Goal: Complete application form

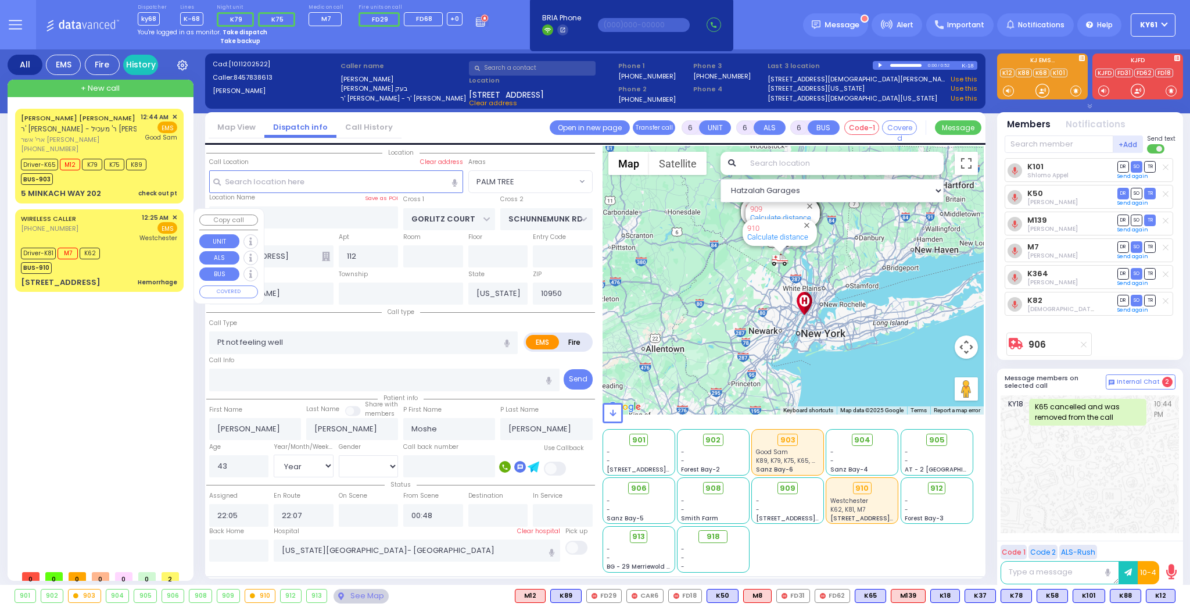
select select "PALM TREE"
select select "Year"
select select "[DEMOGRAPHIC_DATA]"
click at [123, 227] on div "WIRELESS CALLER [PHONE_NUMBER] 12:25 AM ✕ EMS [GEOGRAPHIC_DATA]" at bounding box center [99, 228] width 156 height 30
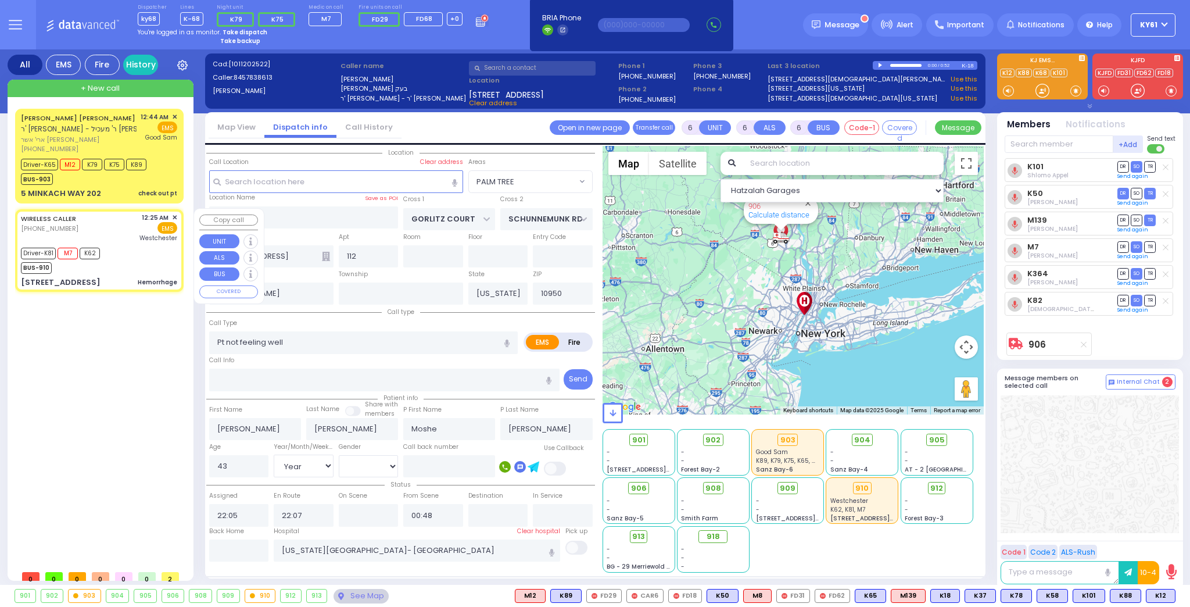
select select
type input "Hemorrhage"
radio input "true"
type input "[PERSON_NAME]"
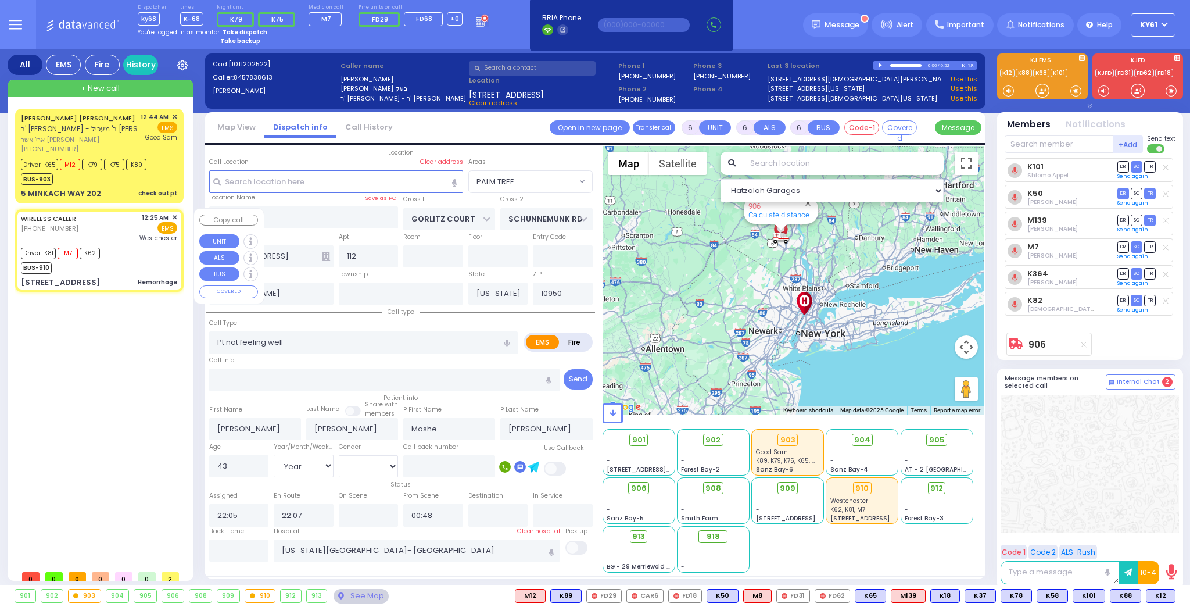
type input "24"
select select "Year"
select select "[DEMOGRAPHIC_DATA]"
type input "00:25"
type input "00:27"
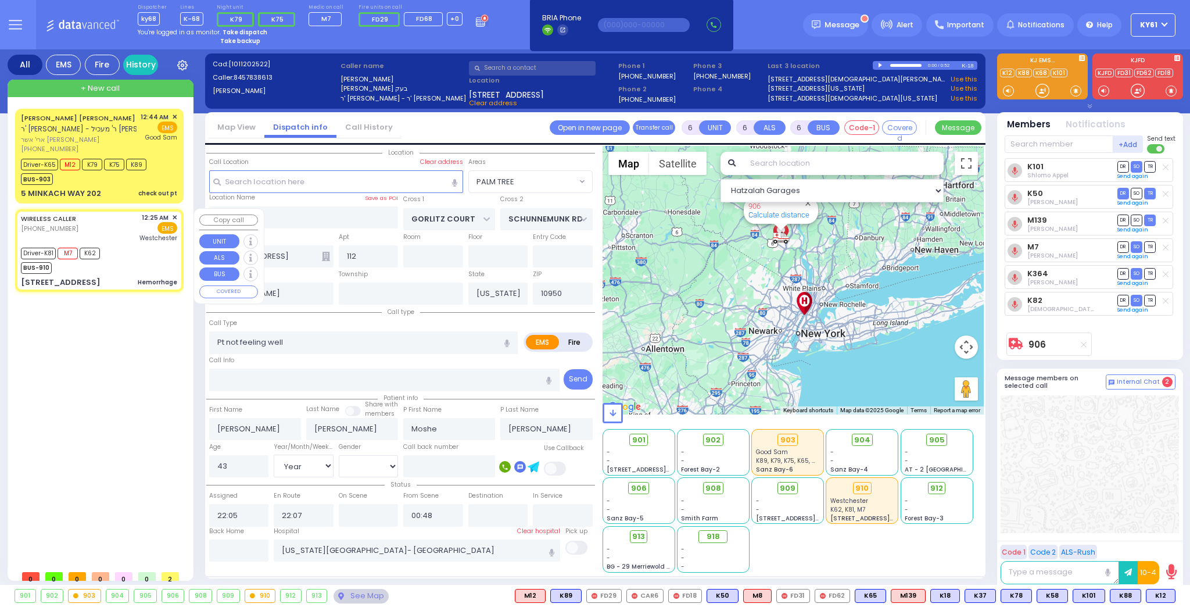
type input "00:28"
type input "00:39"
type input "01:16"
type input "01:27"
type input "[GEOGRAPHIC_DATA]-[PERSON_NAME][GEOGRAPHIC_DATA]"
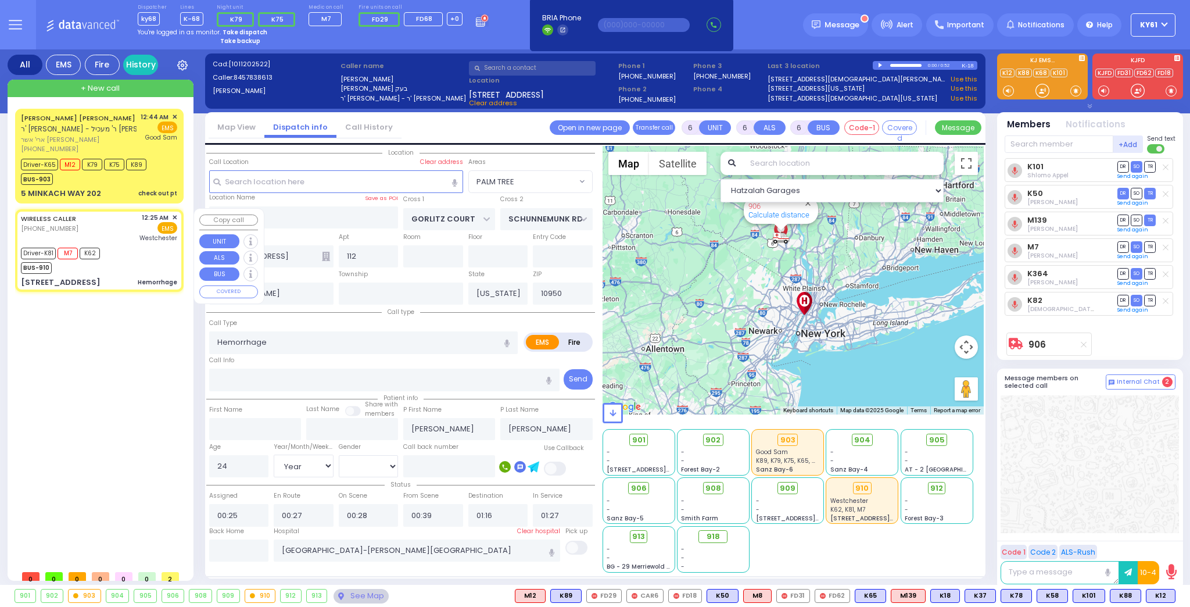
select select "Hatzalah Garages"
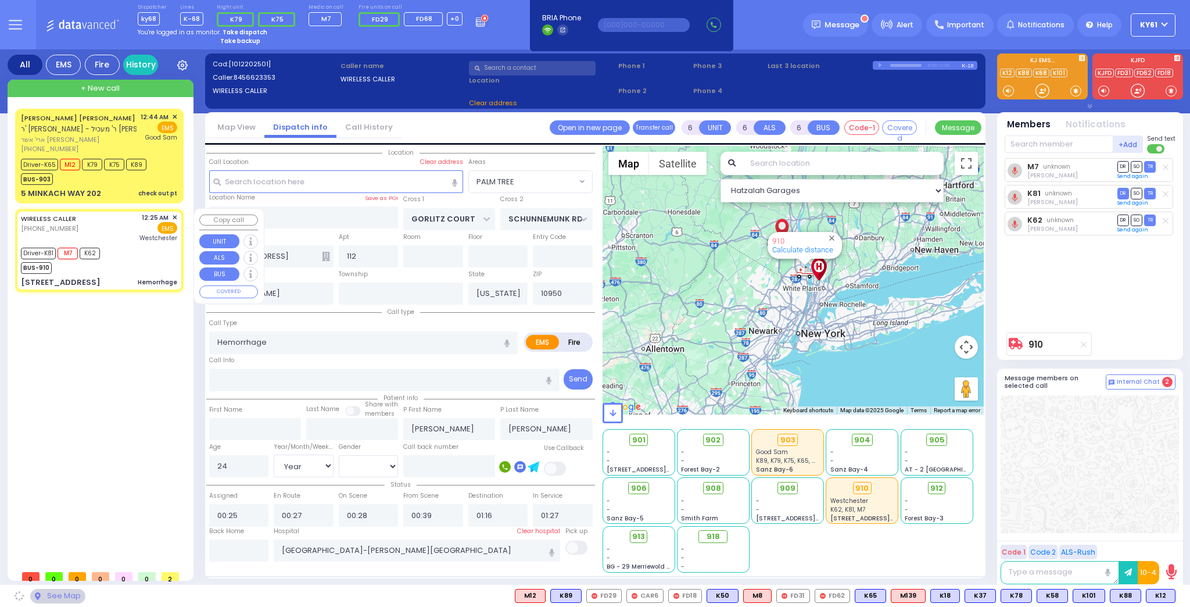
type input "[PERSON_NAME][GEOGRAPHIC_DATA]"
type input "PILNUA RD"
type input "[STREET_ADDRESS]"
type input "102"
type input "Monroe"
